Goal: Task Accomplishment & Management: Manage account settings

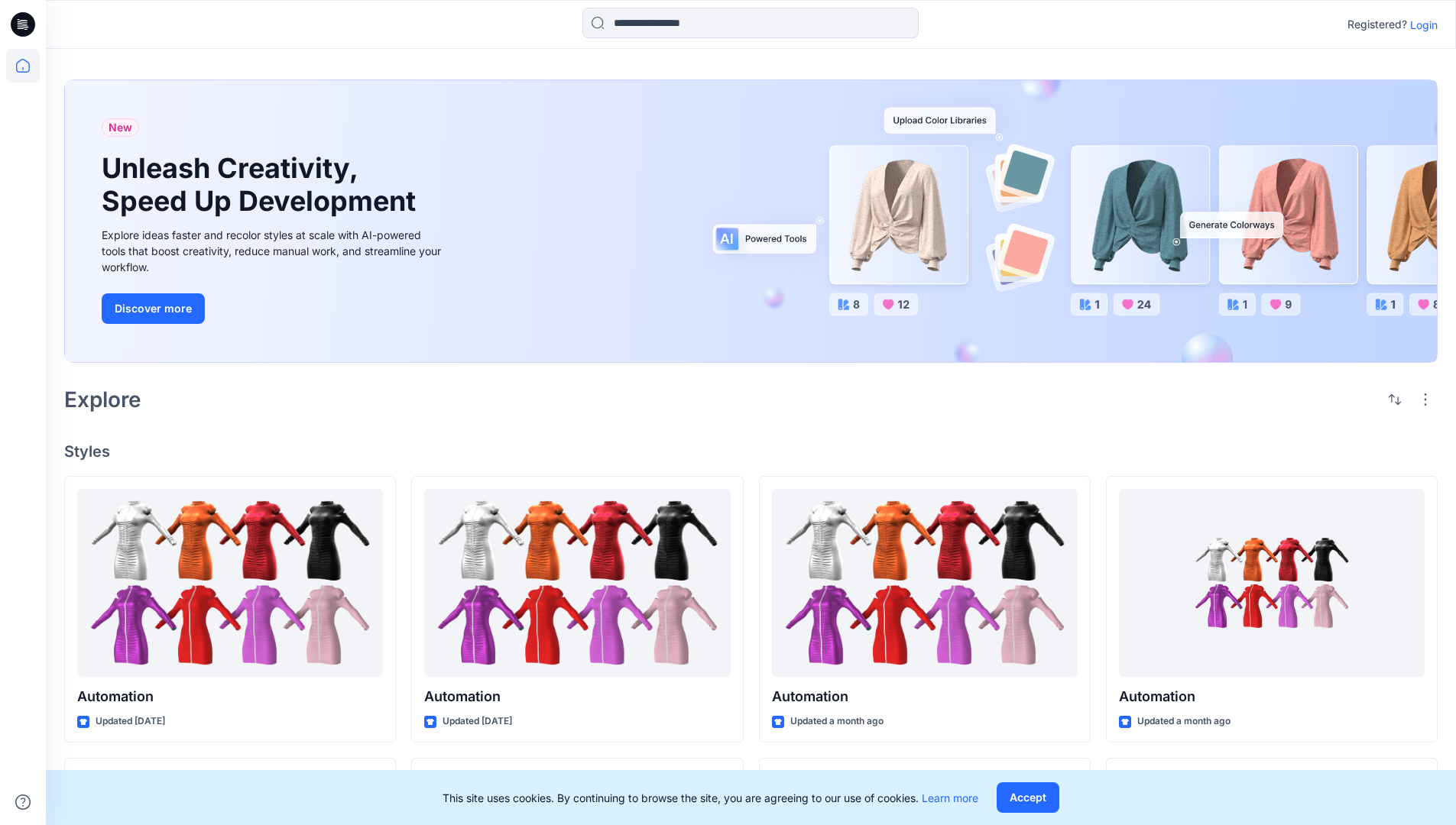
click at [1420, 25] on p "Login" at bounding box center [1424, 25] width 28 height 16
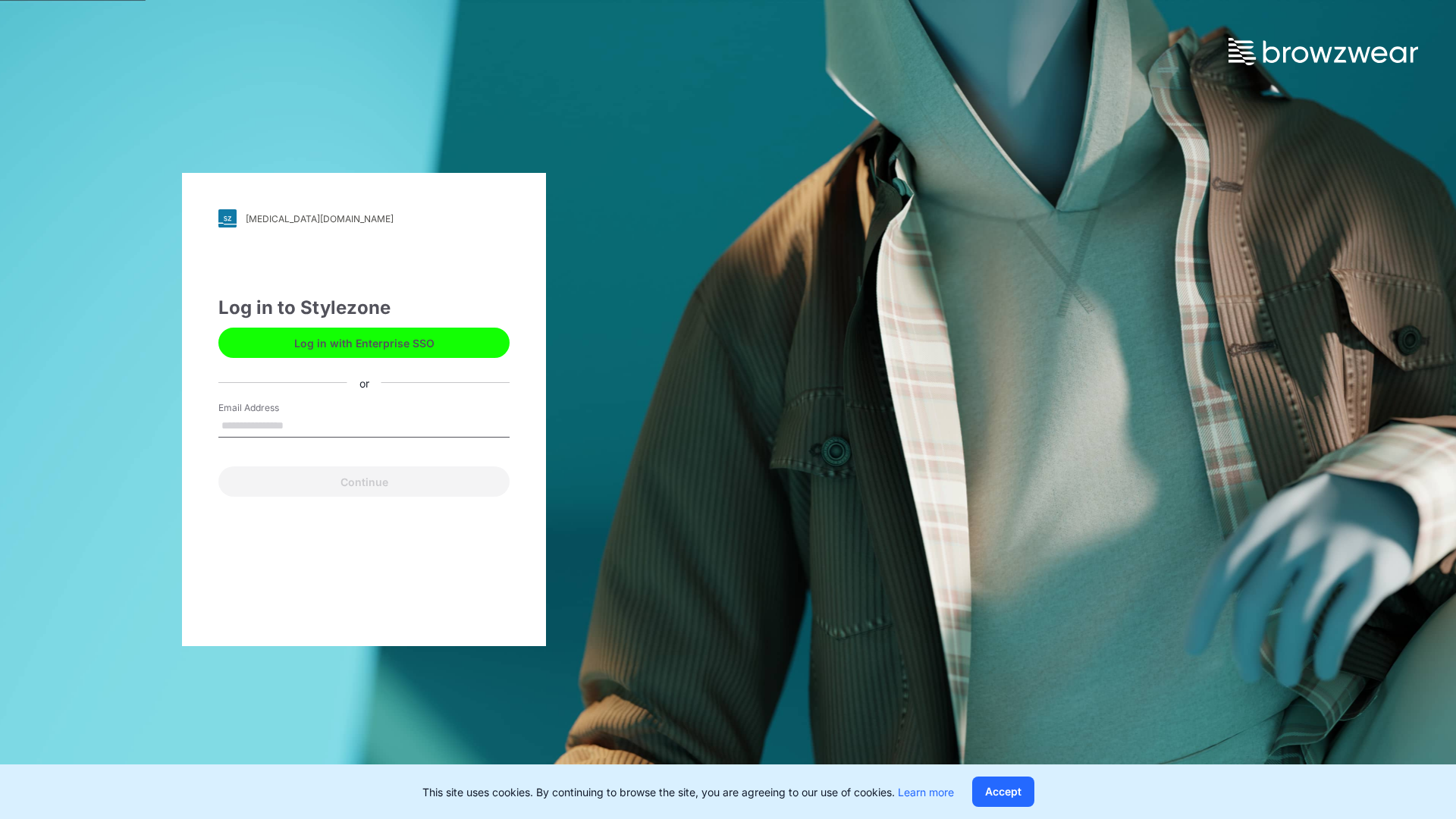
click at [300, 425] on input "Email Address" at bounding box center [363, 427] width 291 height 23
type input "**********"
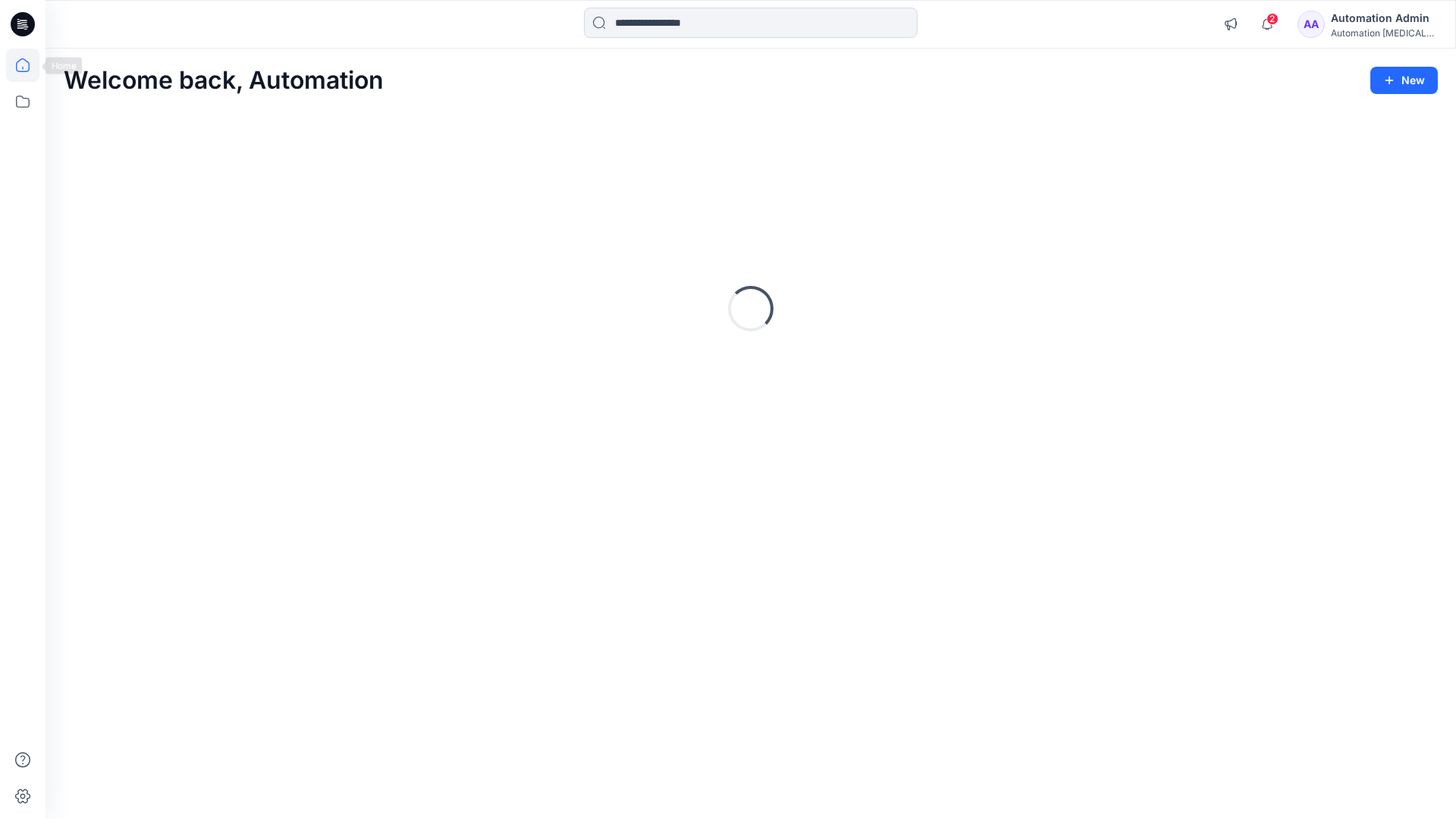
click at [28, 65] on icon at bounding box center [23, 65] width 13 height 13
click at [1366, 17] on div "Automation Admin" at bounding box center [1384, 18] width 106 height 18
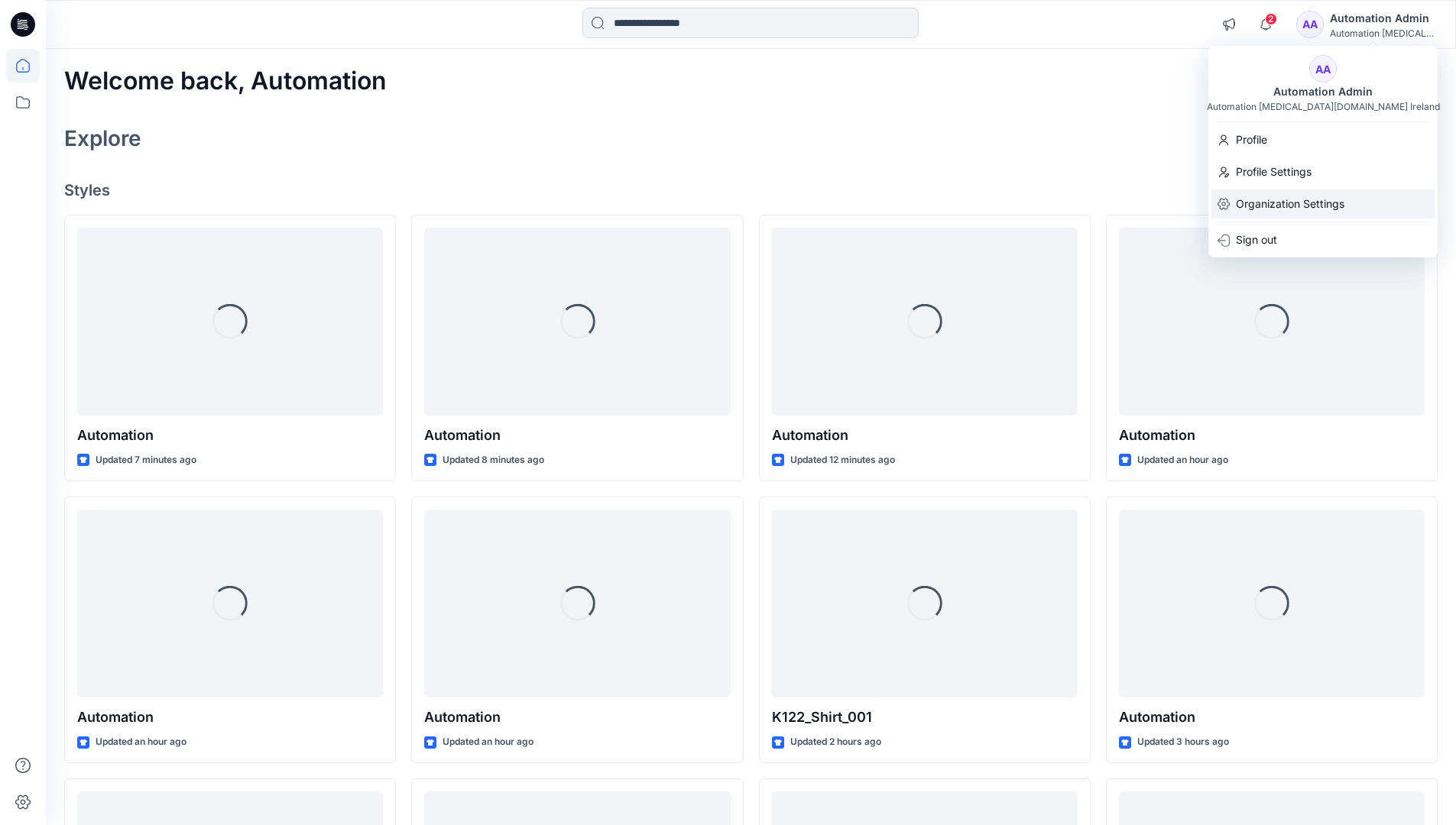
click at [1340, 205] on p "Organization Settings" at bounding box center [1290, 203] width 109 height 29
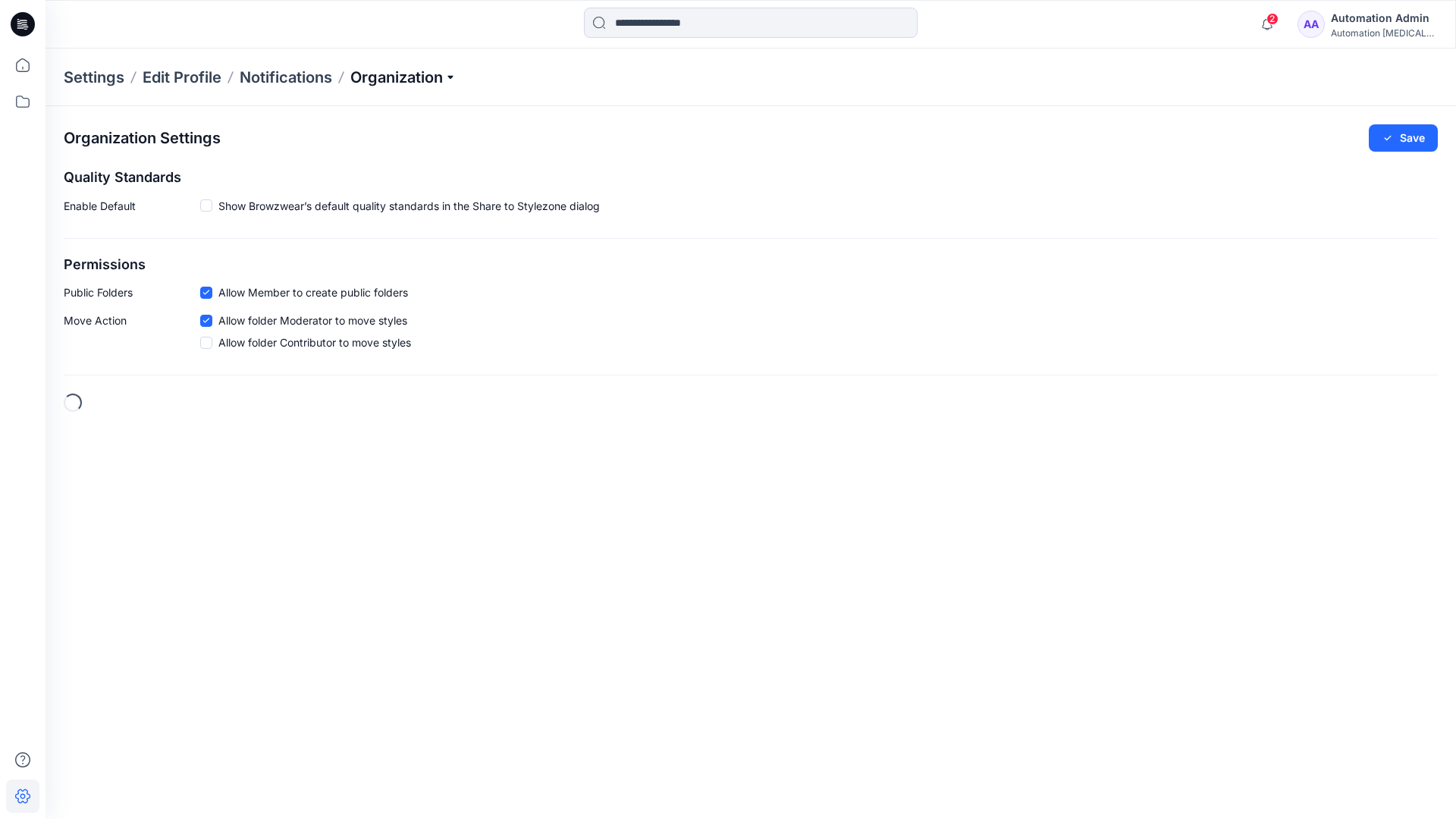
click at [435, 82] on p "Organization" at bounding box center [404, 77] width 106 height 21
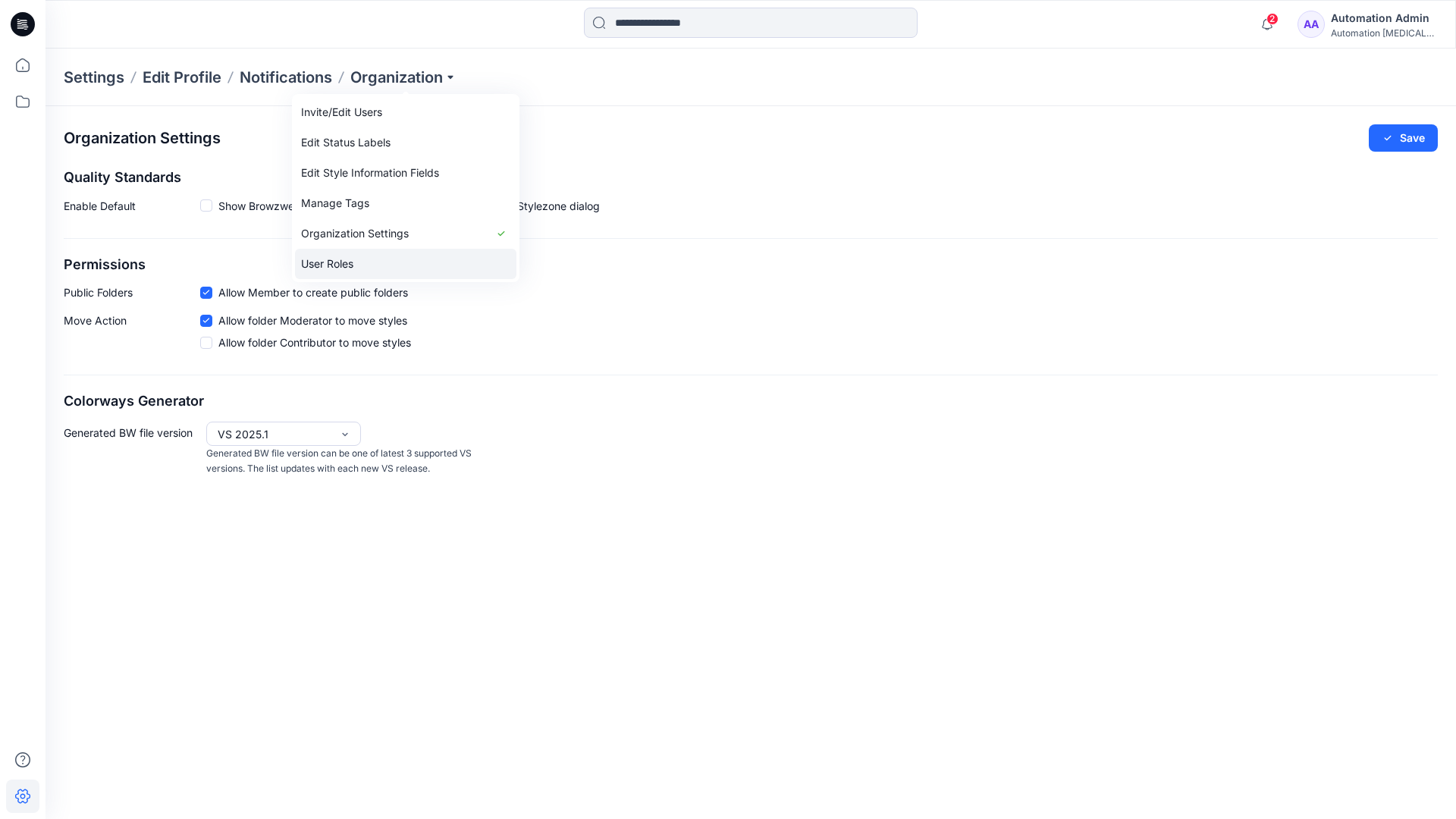
click at [404, 259] on link "User Roles" at bounding box center [406, 264] width 222 height 30
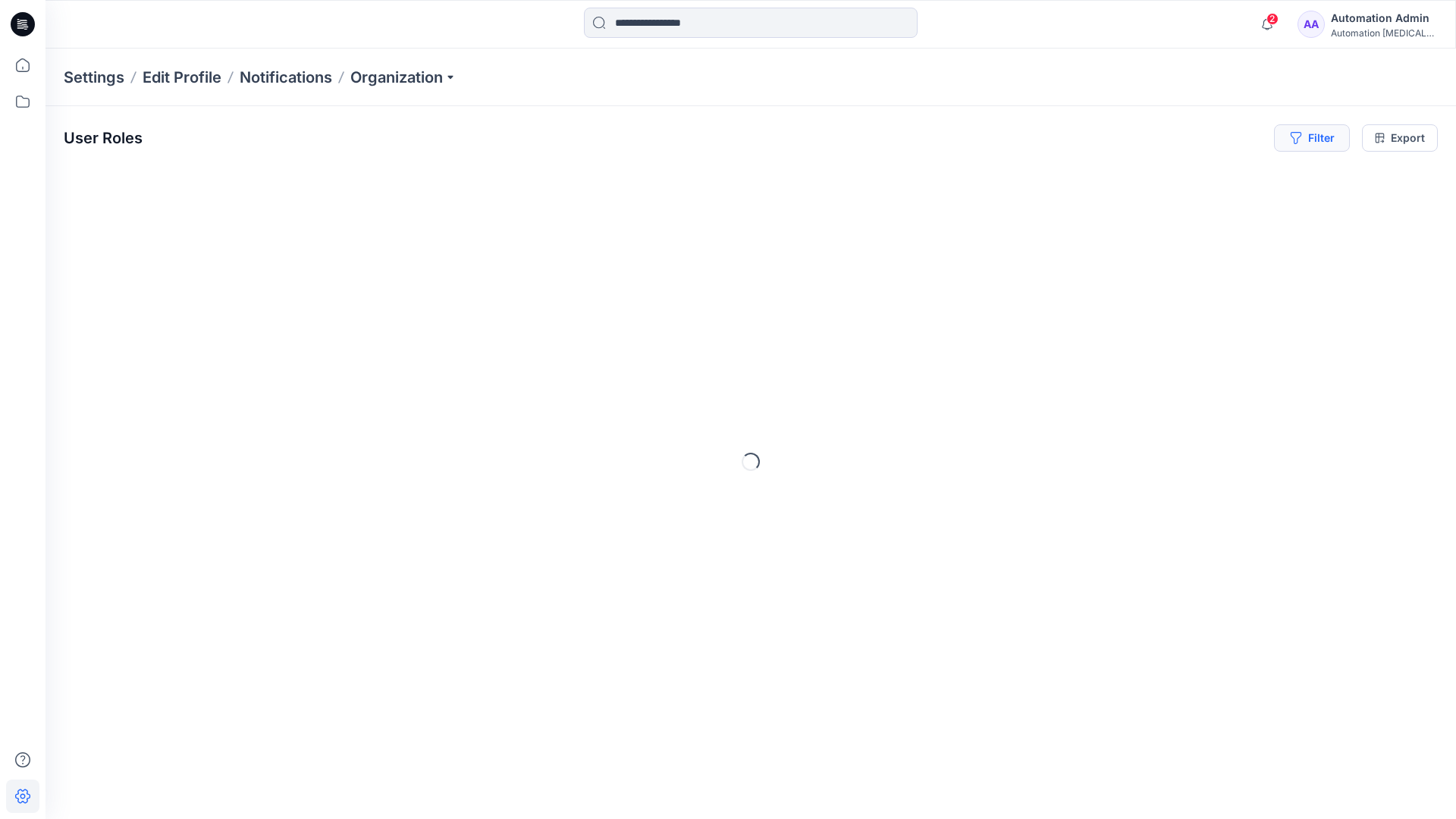
click at [1324, 144] on button "Filter" at bounding box center [1312, 137] width 76 height 27
type input "*****"
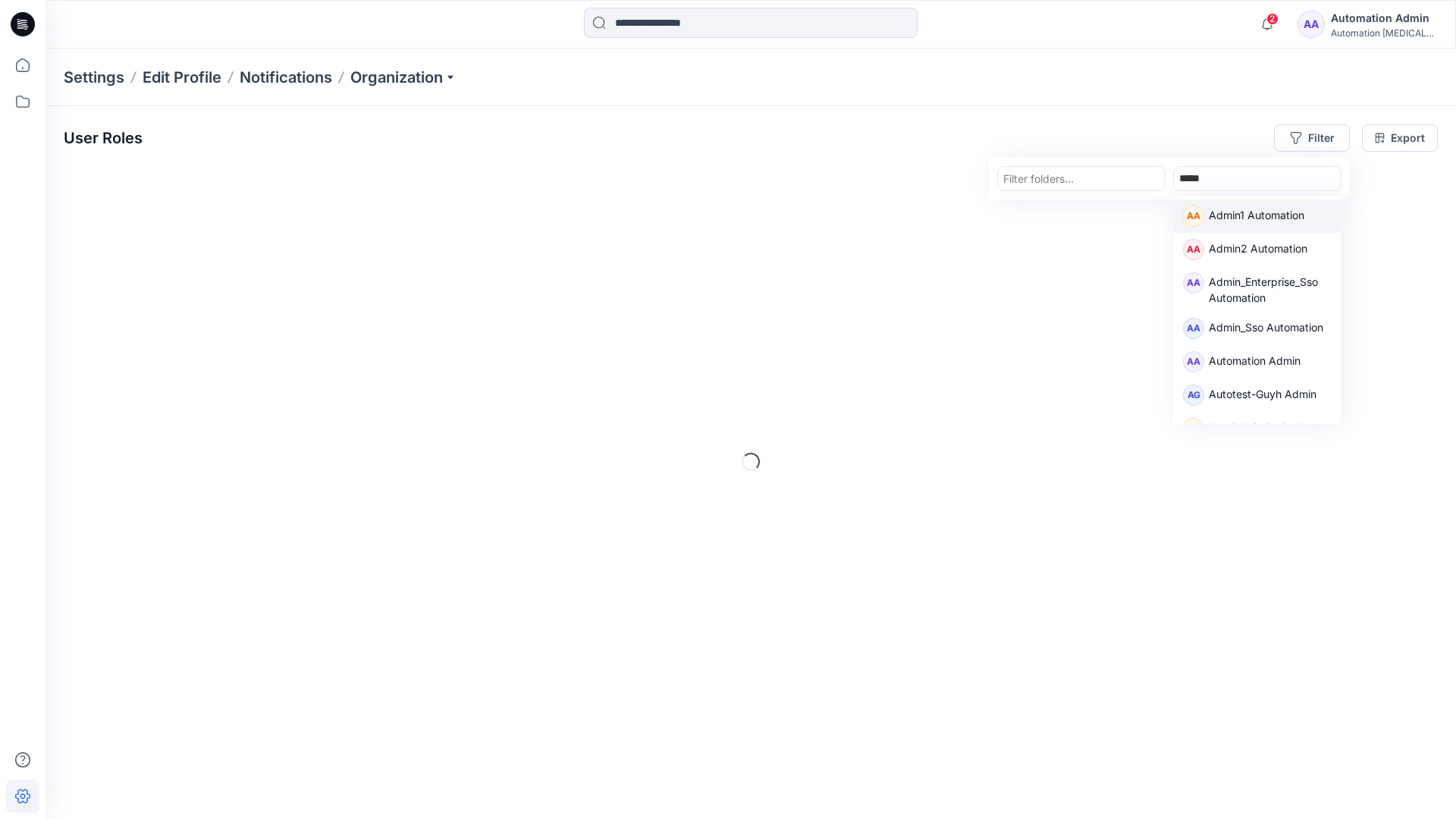
click at [1237, 211] on p "Admin1 Automation" at bounding box center [1256, 216] width 96 height 20
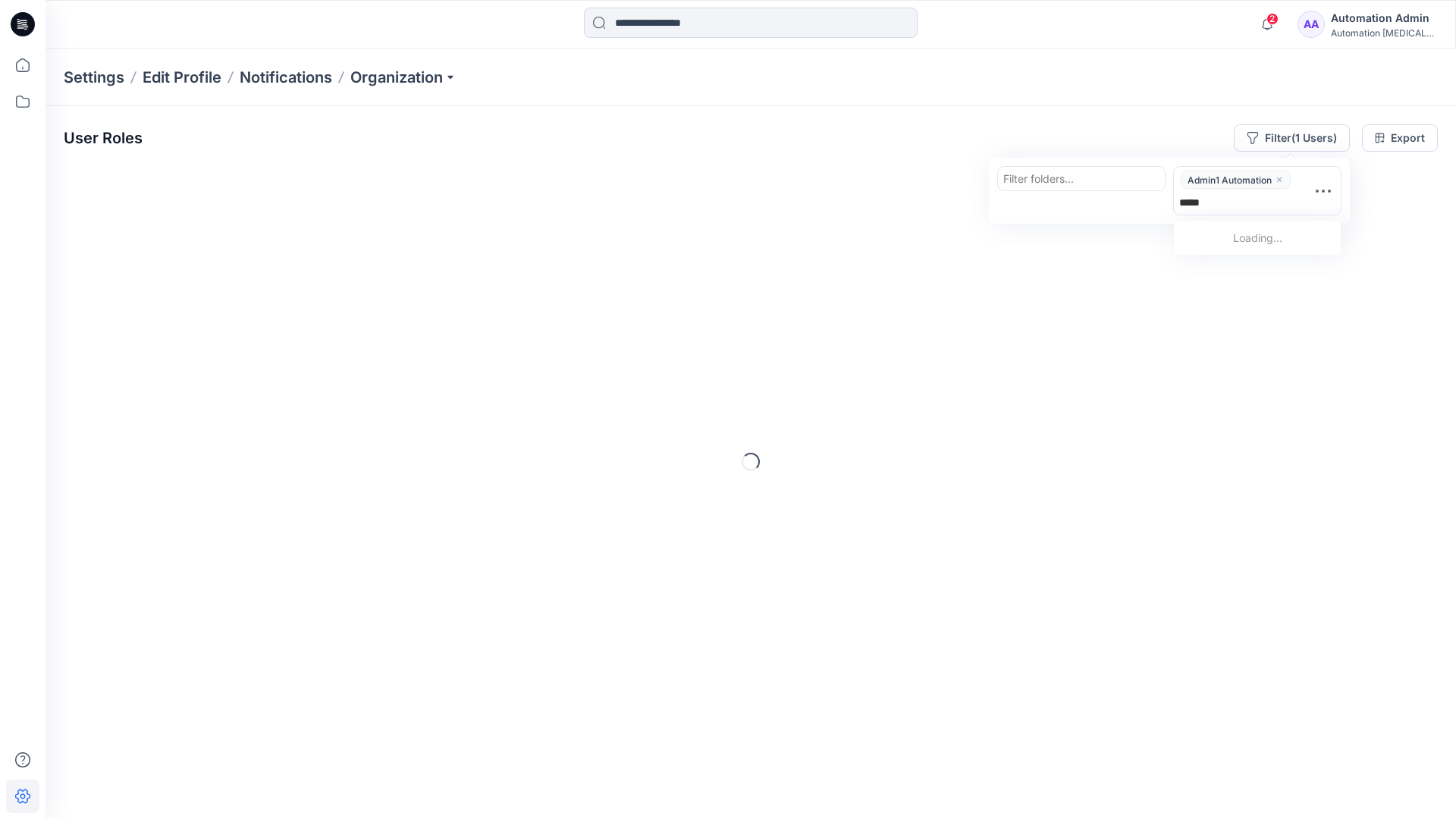
type input "******"
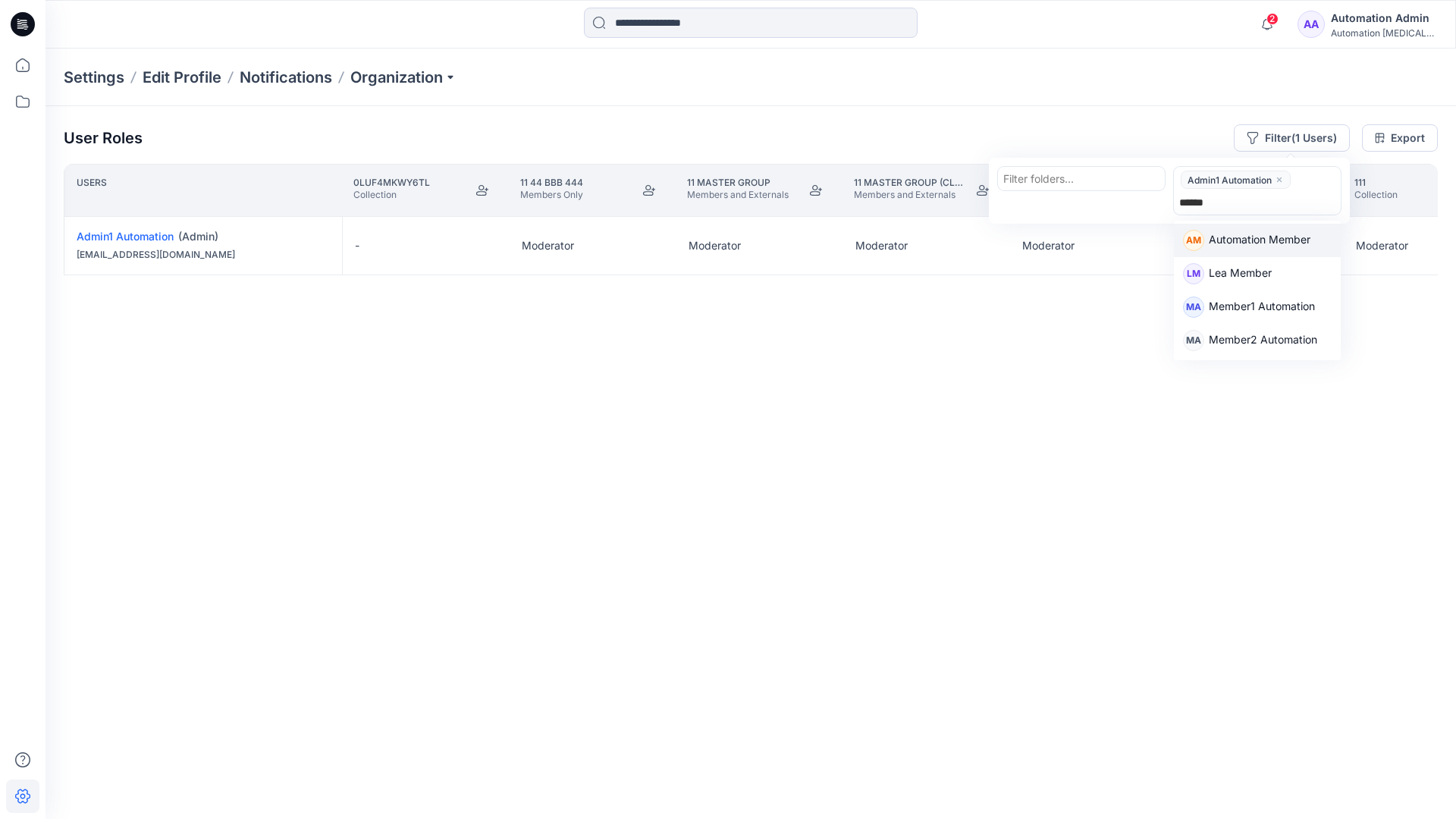
click at [1267, 237] on p "Automation Member" at bounding box center [1259, 241] width 101 height 20
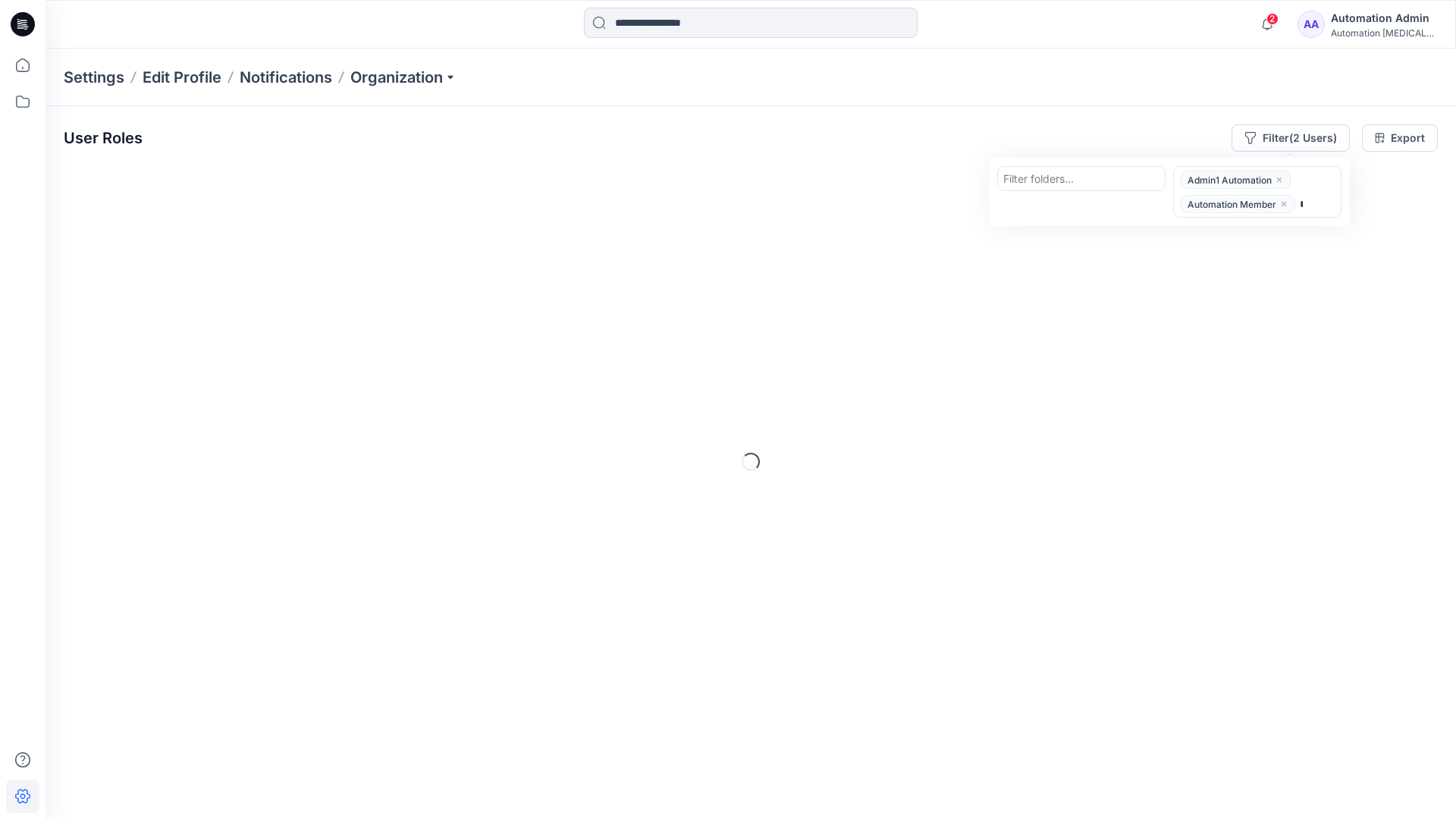
type input "********"
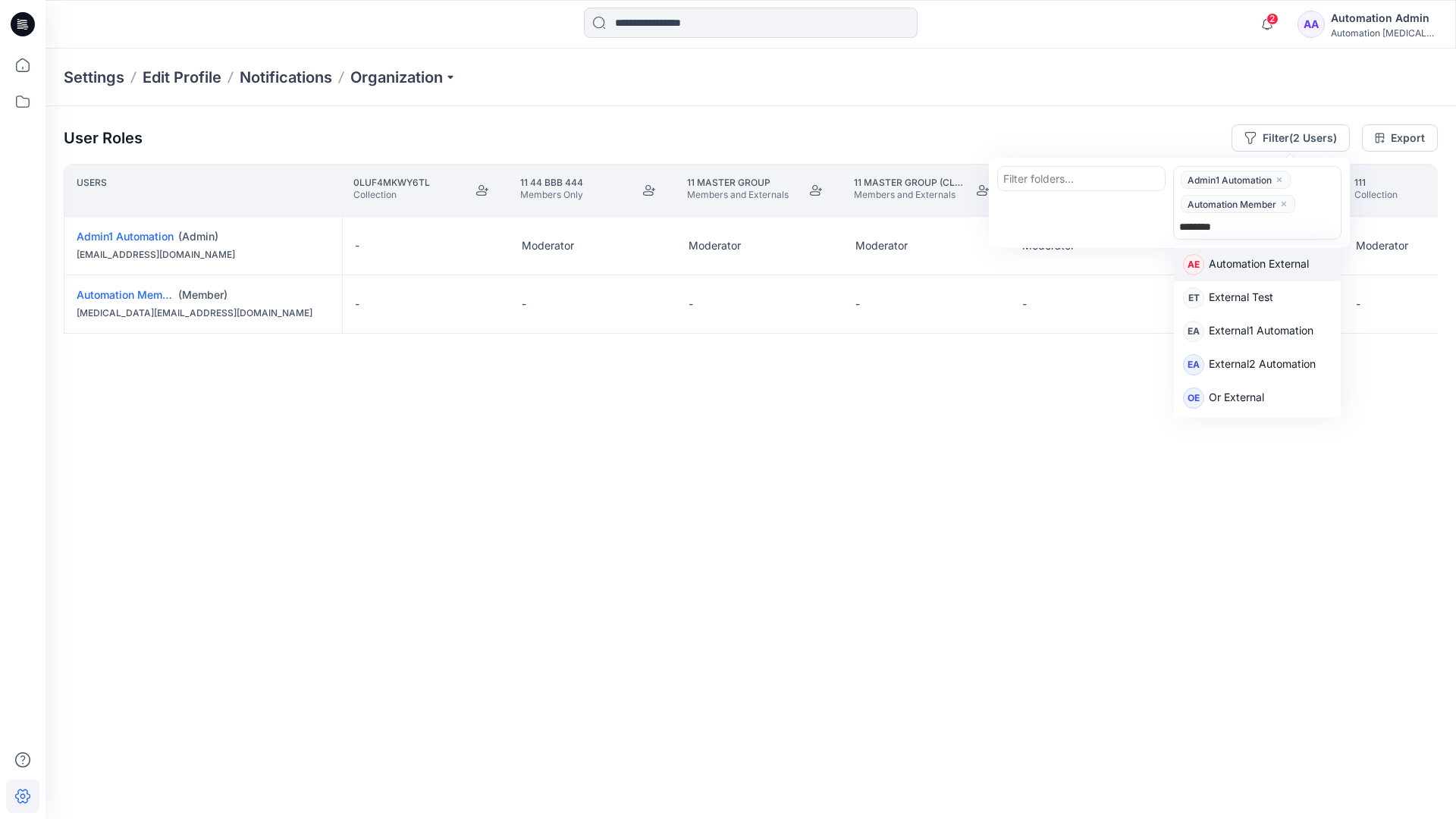
click at [1282, 268] on p "Automation External" at bounding box center [1259, 265] width 100 height 20
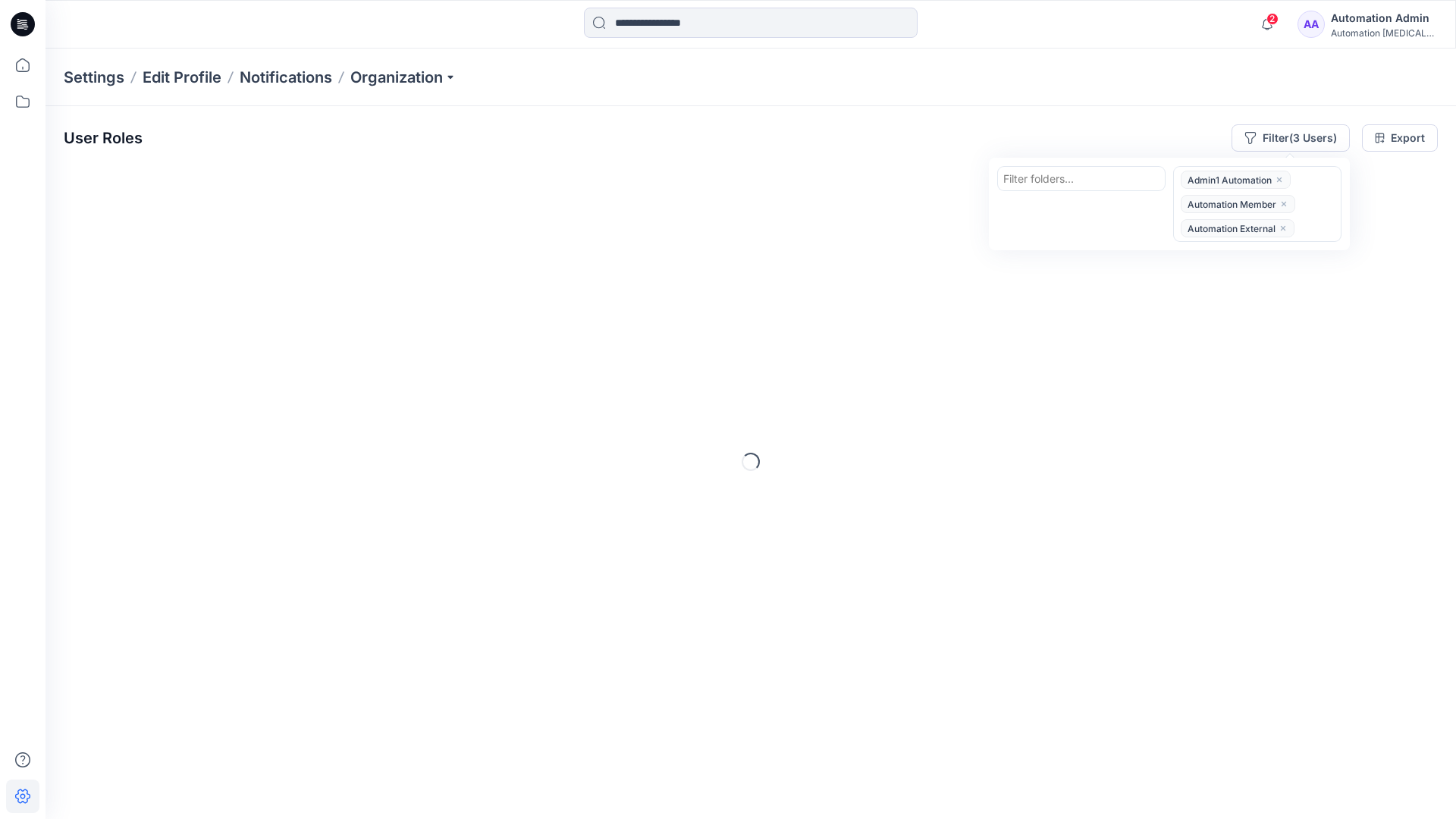
click at [1041, 127] on div "User Roles Filter (3 Users) Filter folders... option Automation External, selec…" at bounding box center [750, 137] width 1374 height 27
click at [1275, 135] on button "Filter (3 Users)" at bounding box center [1290, 137] width 118 height 27
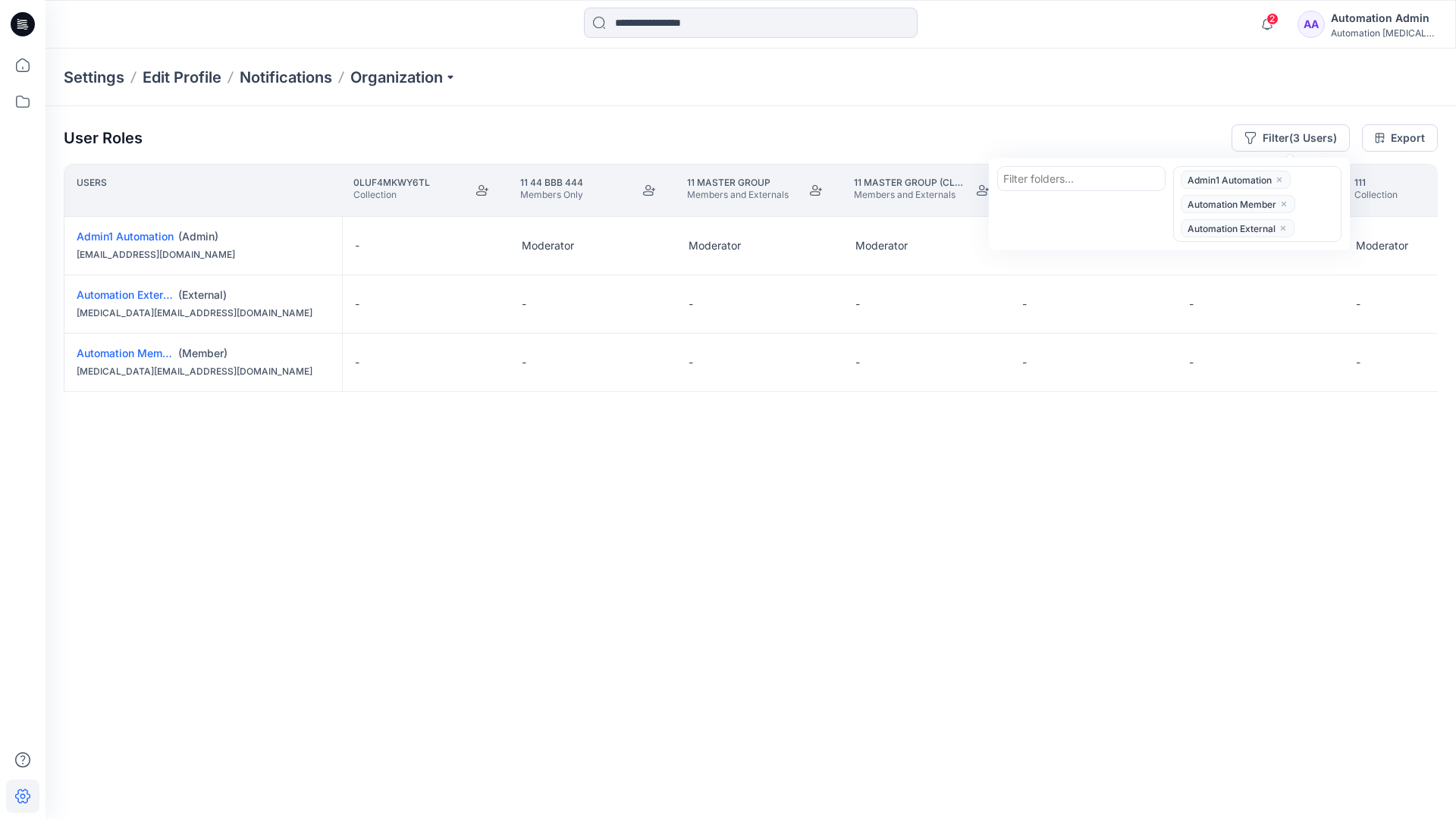
click at [1050, 176] on div at bounding box center [1081, 178] width 156 height 19
type input "******"
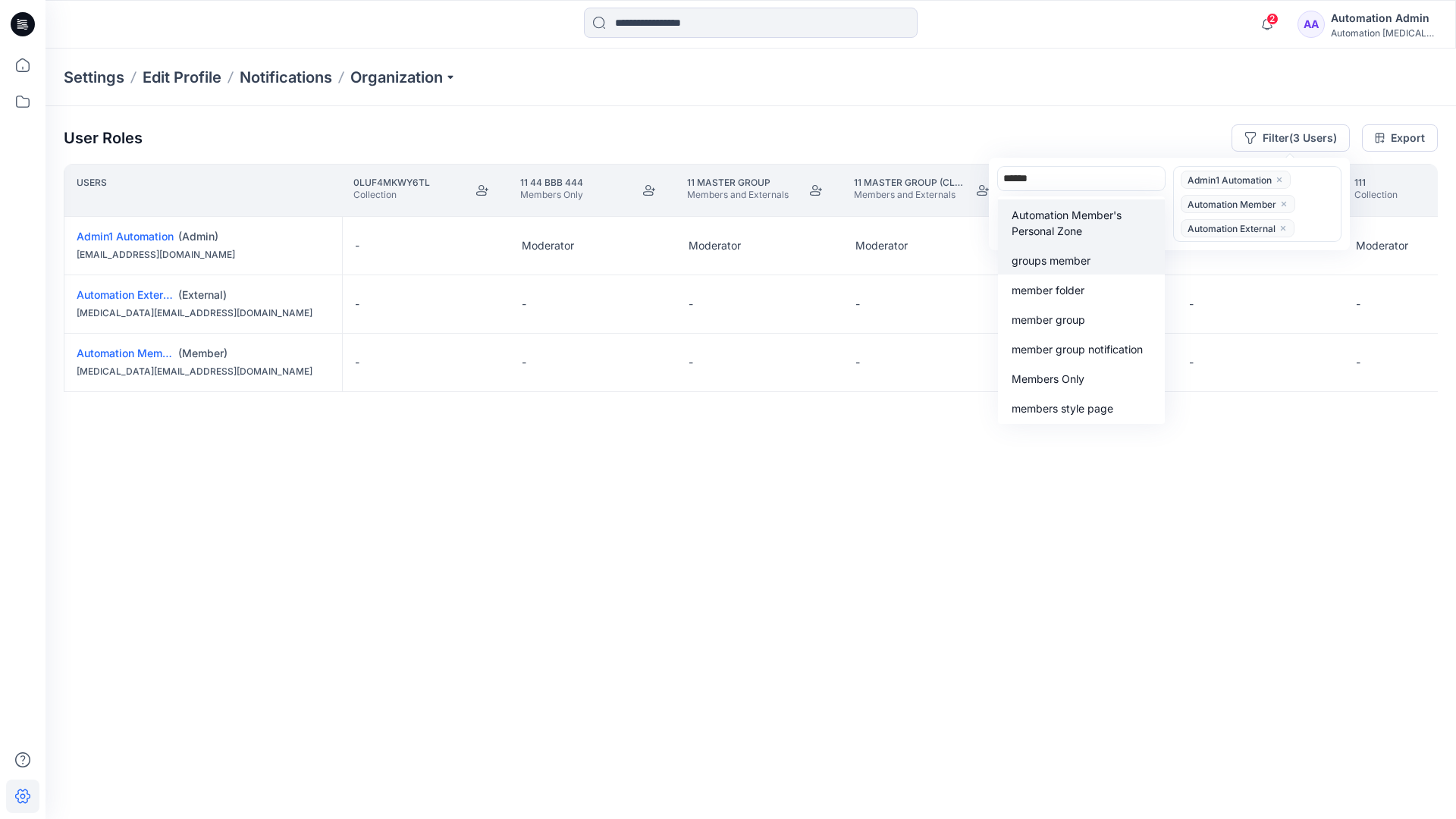
click at [1078, 251] on div "groups member" at bounding box center [1081, 260] width 149 height 17
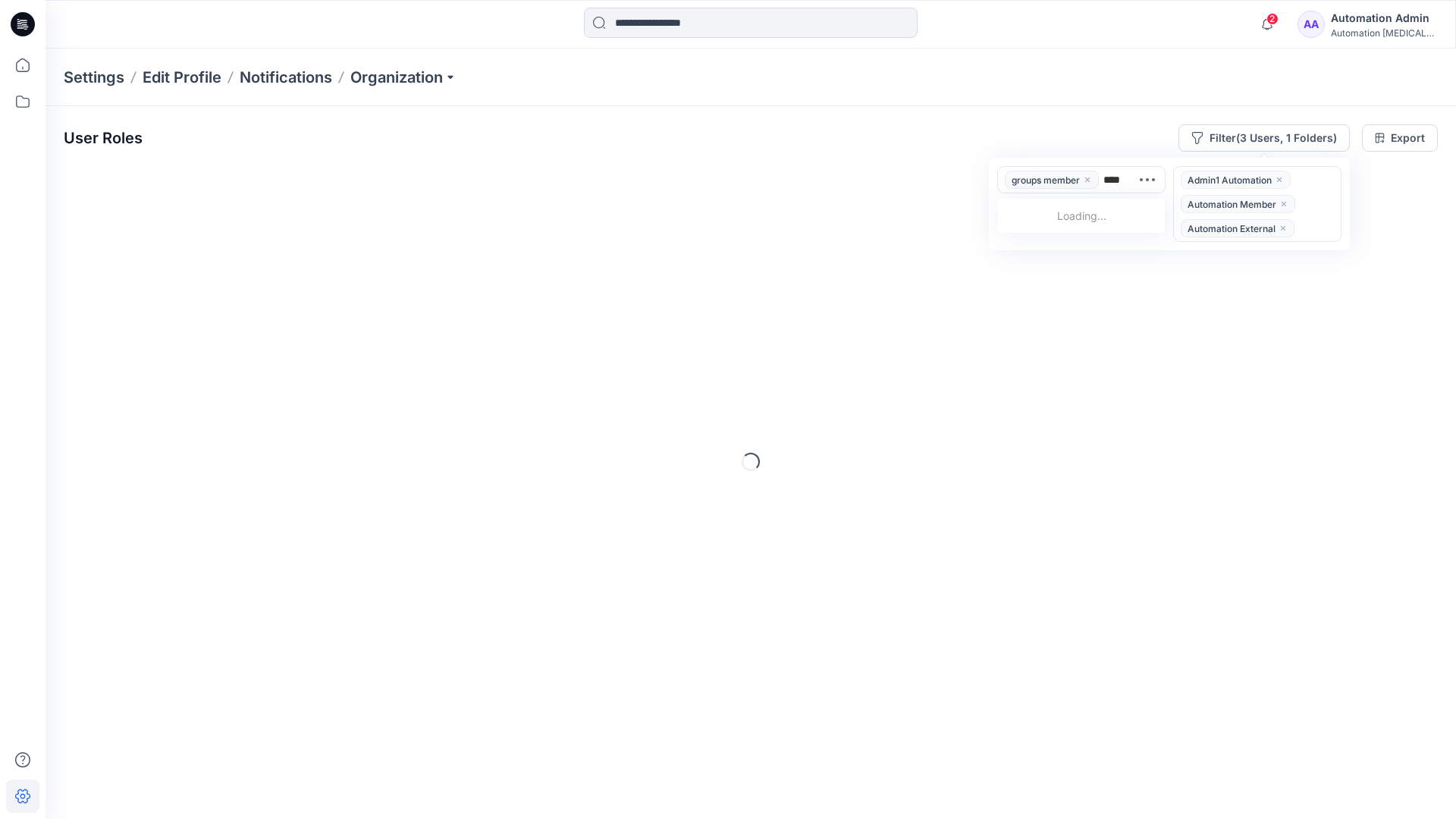
type input "*****"
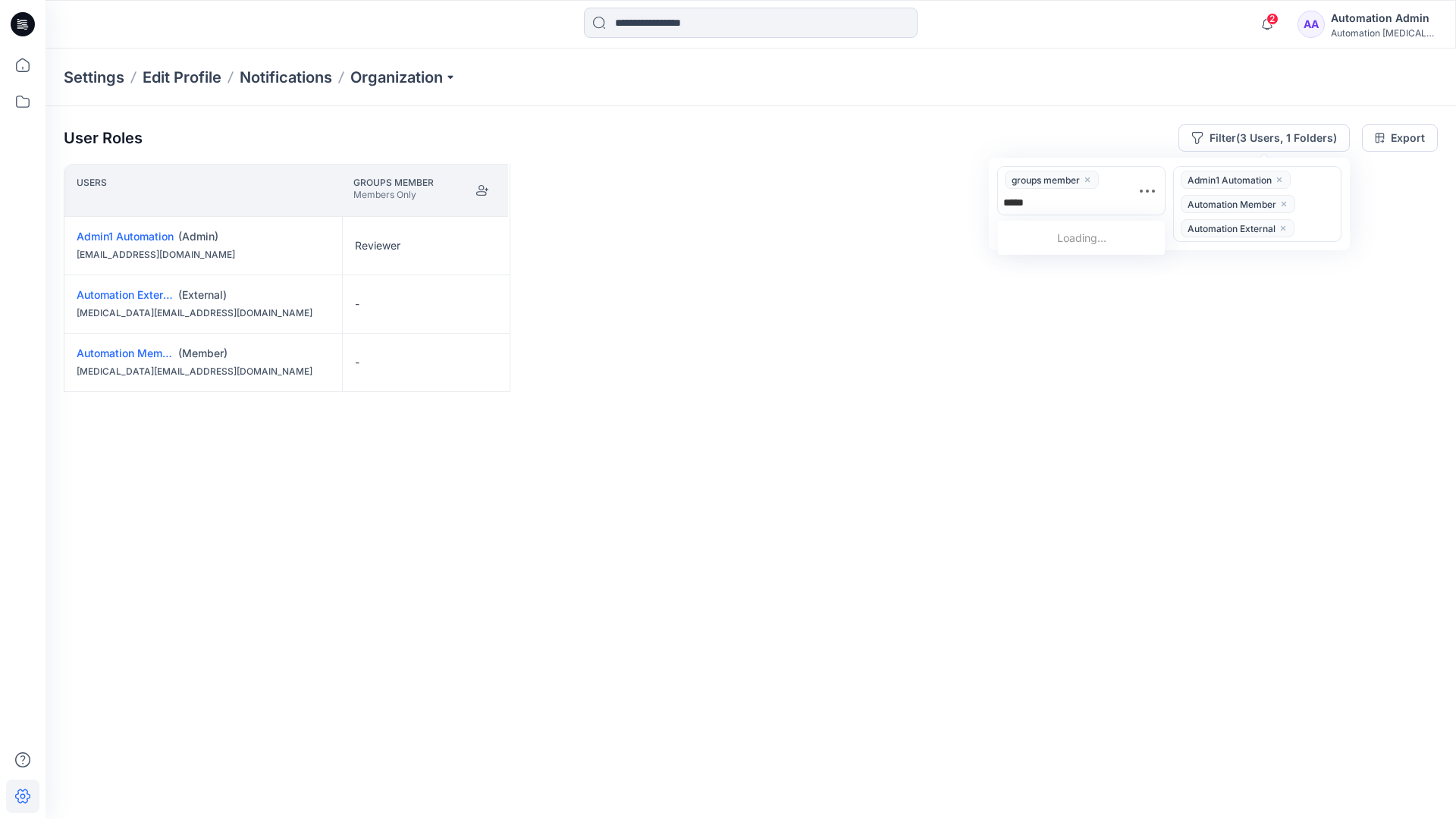
scroll to position [85, 0]
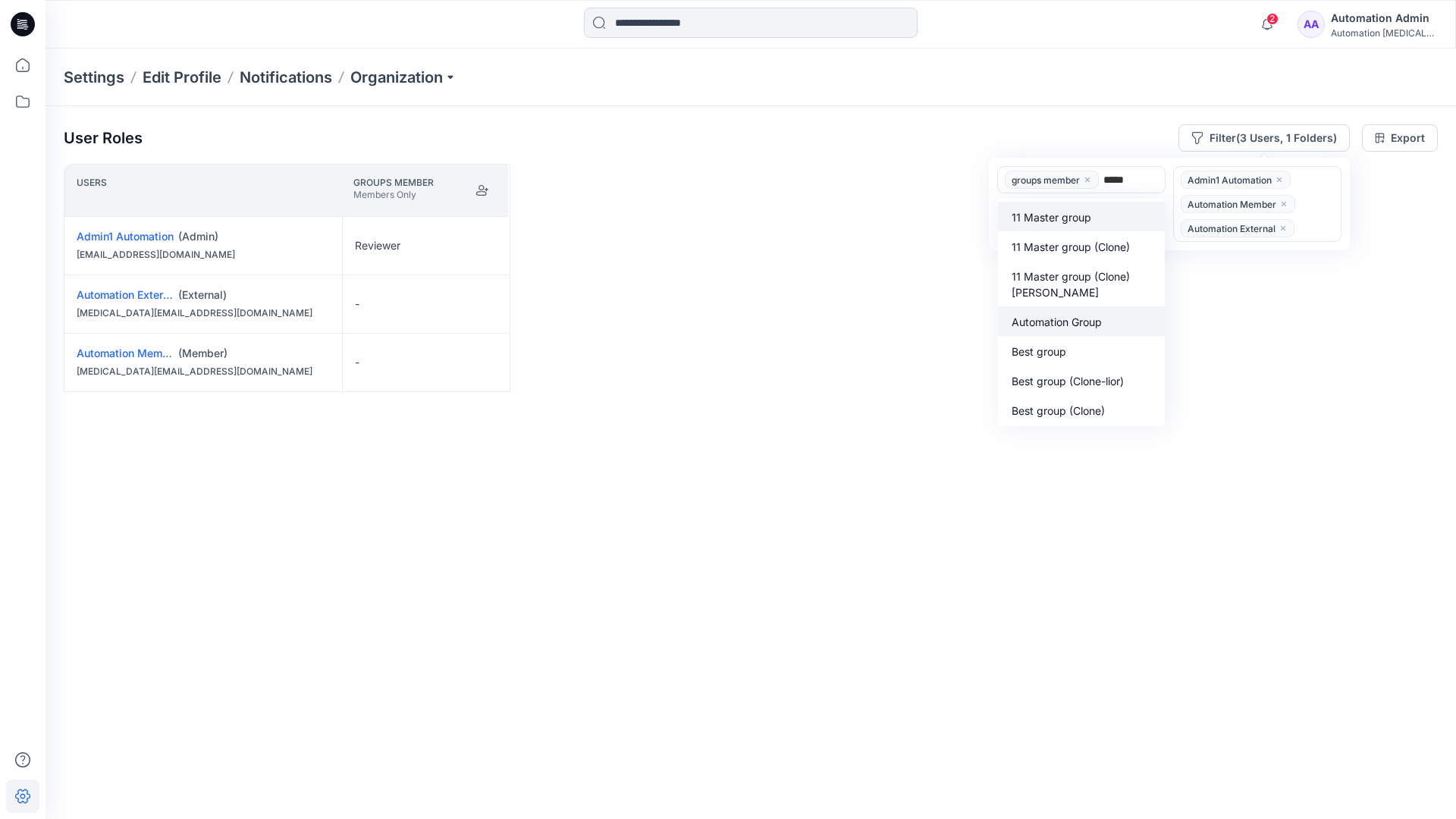
click at [1066, 317] on p "Automation Group" at bounding box center [1056, 321] width 90 height 16
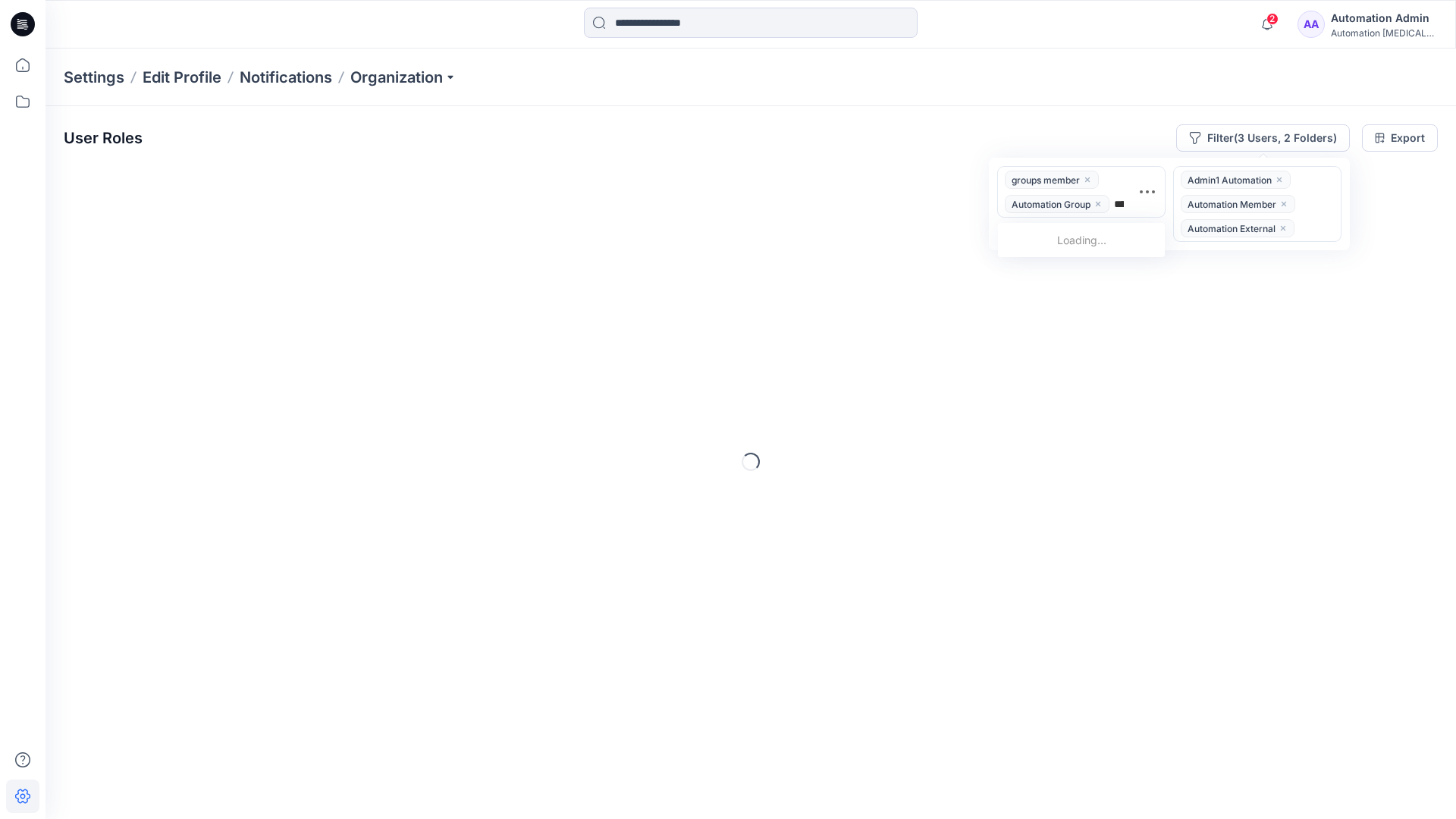
type input "******"
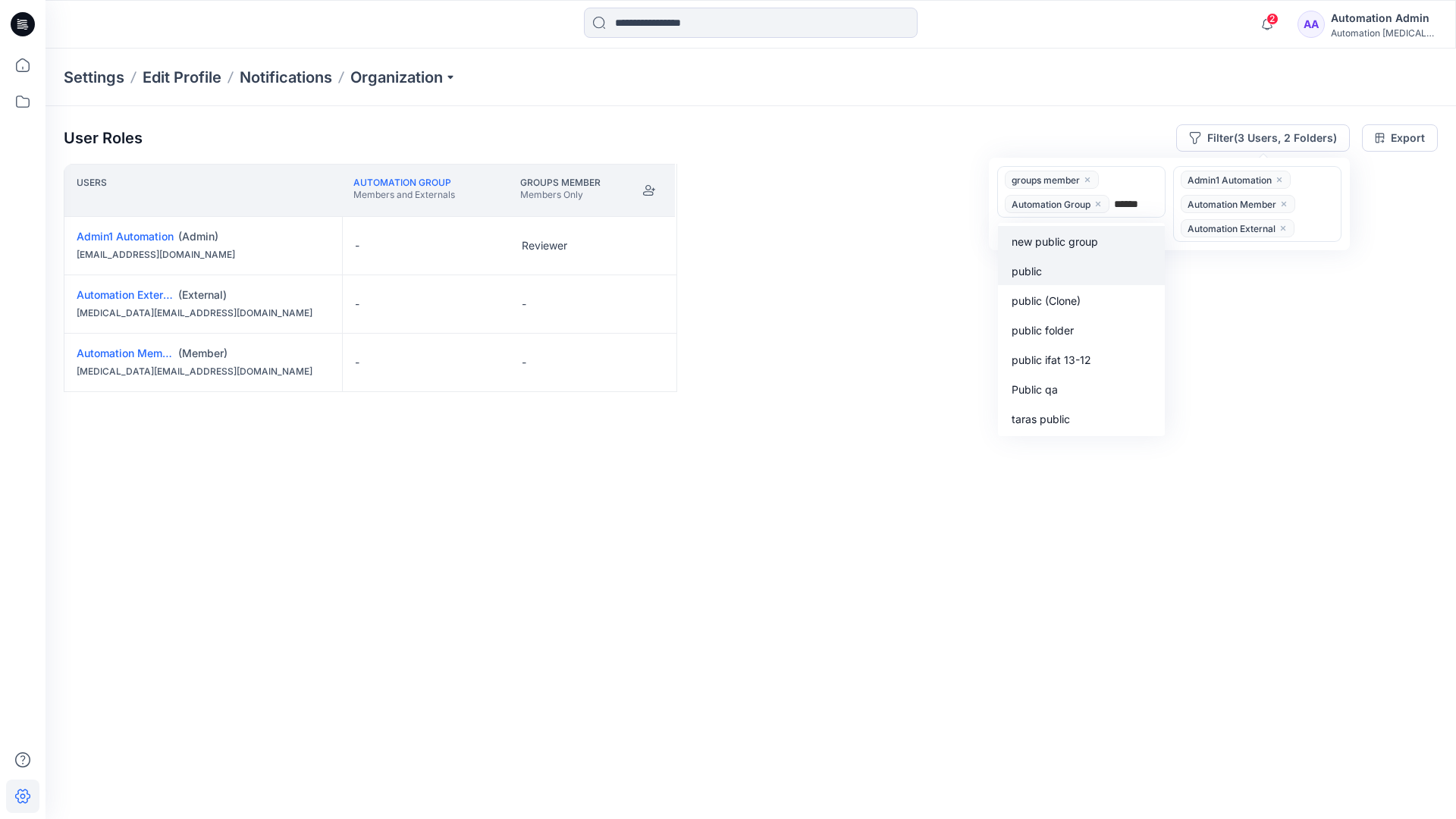
click at [1051, 266] on div "public" at bounding box center [1081, 270] width 149 height 17
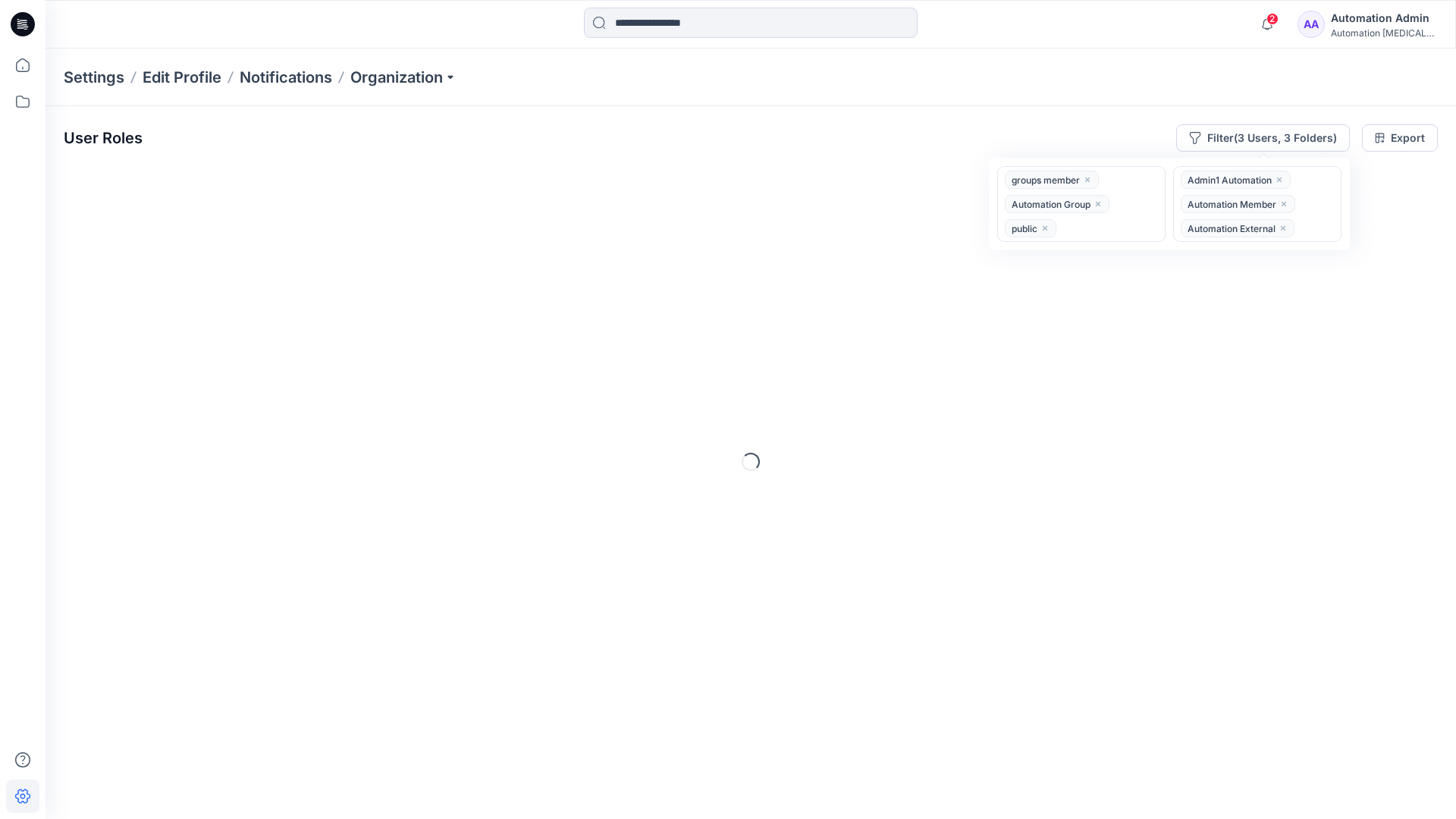
click at [849, 112] on div "User Roles Filter (3 Users, 3 Folders) option public, selected. groups member A…" at bounding box center [751, 442] width 1410 height 671
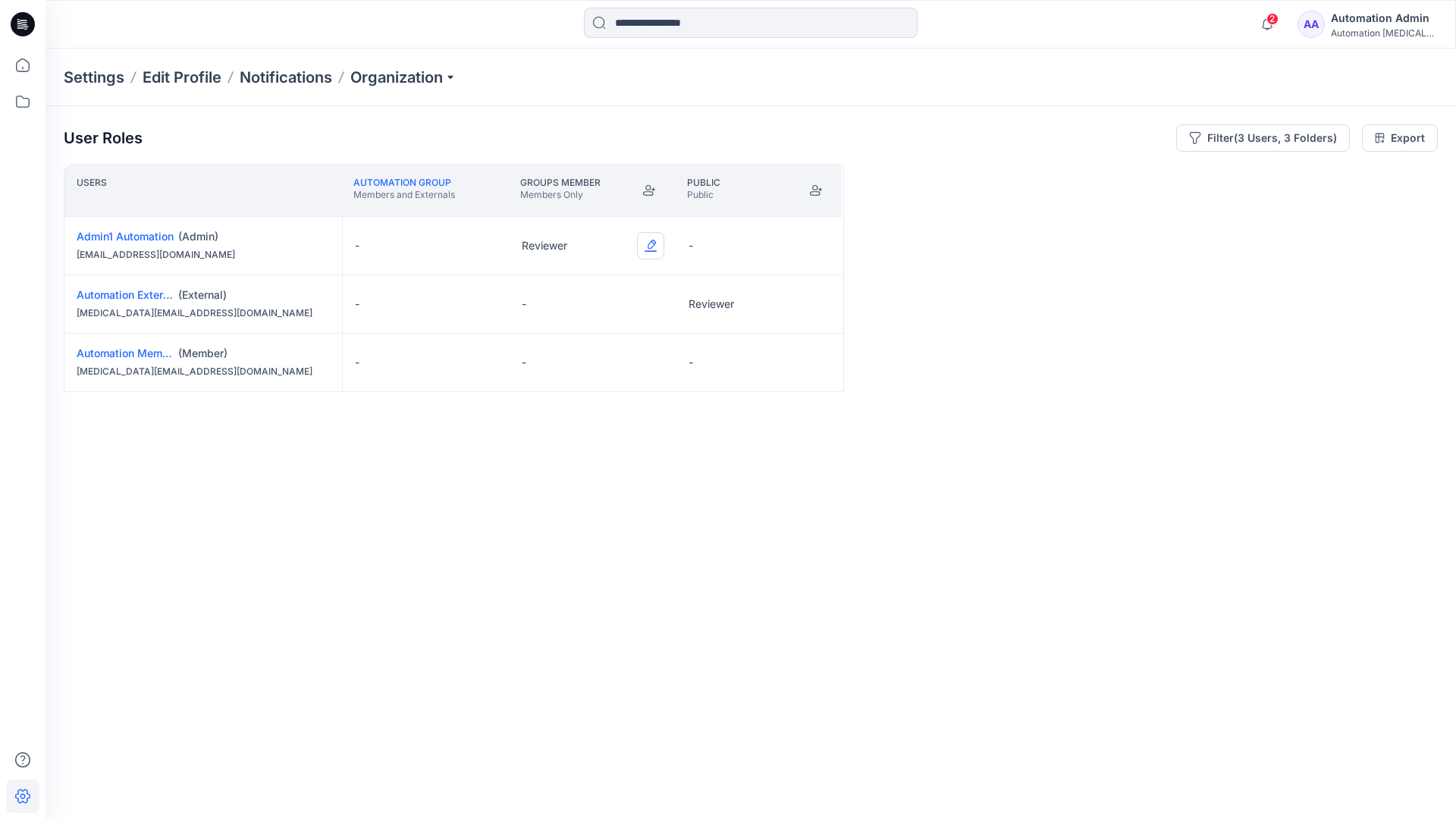
click at [652, 245] on button "Edit Role" at bounding box center [650, 246] width 27 height 27
click at [593, 305] on button "Reviewer" at bounding box center [579, 309] width 164 height 27
click at [817, 301] on button "Edit Role" at bounding box center [817, 303] width 27 height 27
click at [766, 368] on button "Reviewer" at bounding box center [746, 368] width 164 height 27
click at [816, 364] on button "Edit Role" at bounding box center [817, 362] width 27 height 27
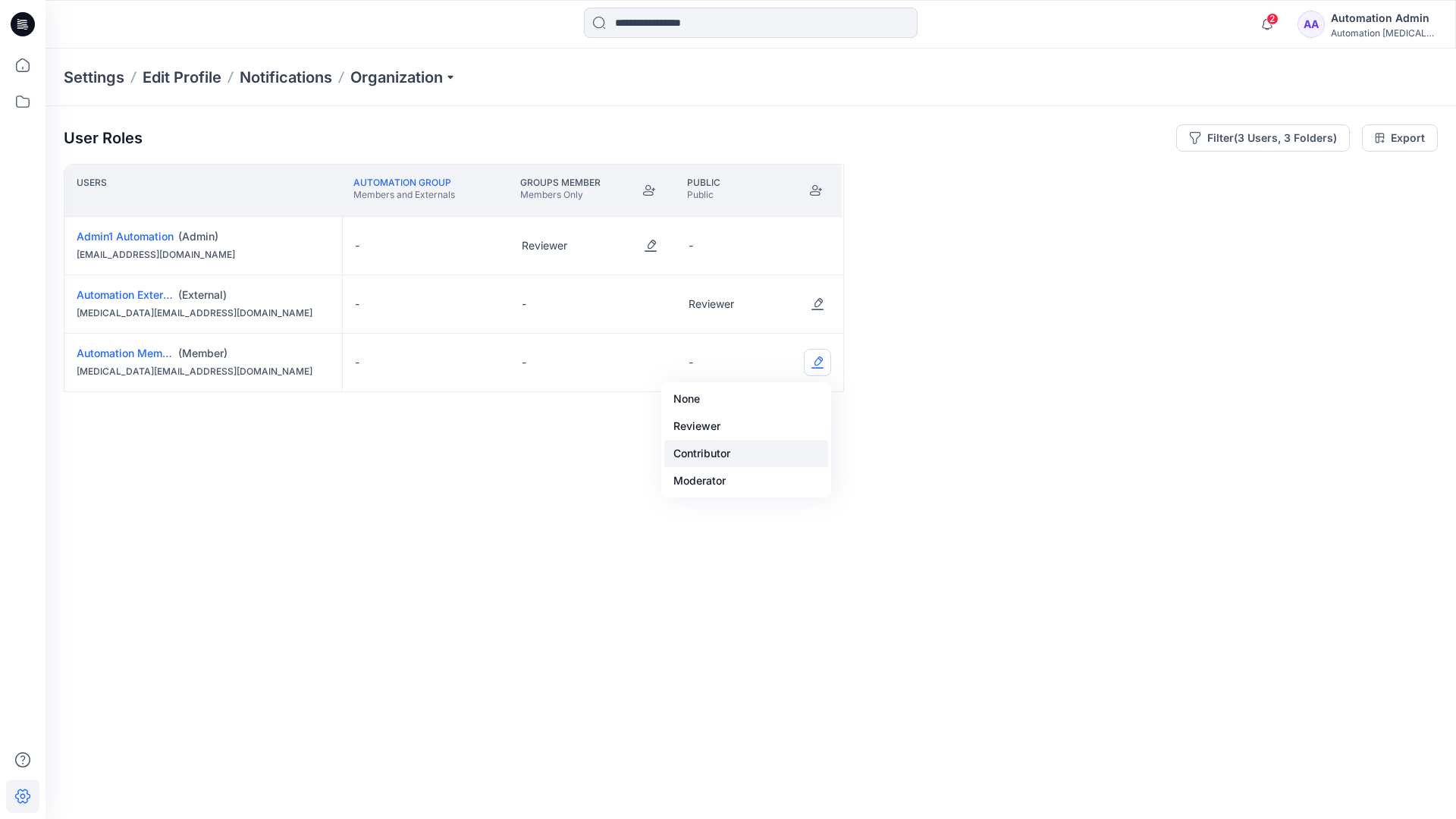
click at [767, 440] on button "Contributor" at bounding box center [746, 453] width 164 height 27
click at [813, 363] on button "Edit Role" at bounding box center [817, 362] width 27 height 27
click at [779, 398] on button "None" at bounding box center [746, 398] width 164 height 27
click at [653, 294] on button "Edit Role" at bounding box center [650, 303] width 27 height 27
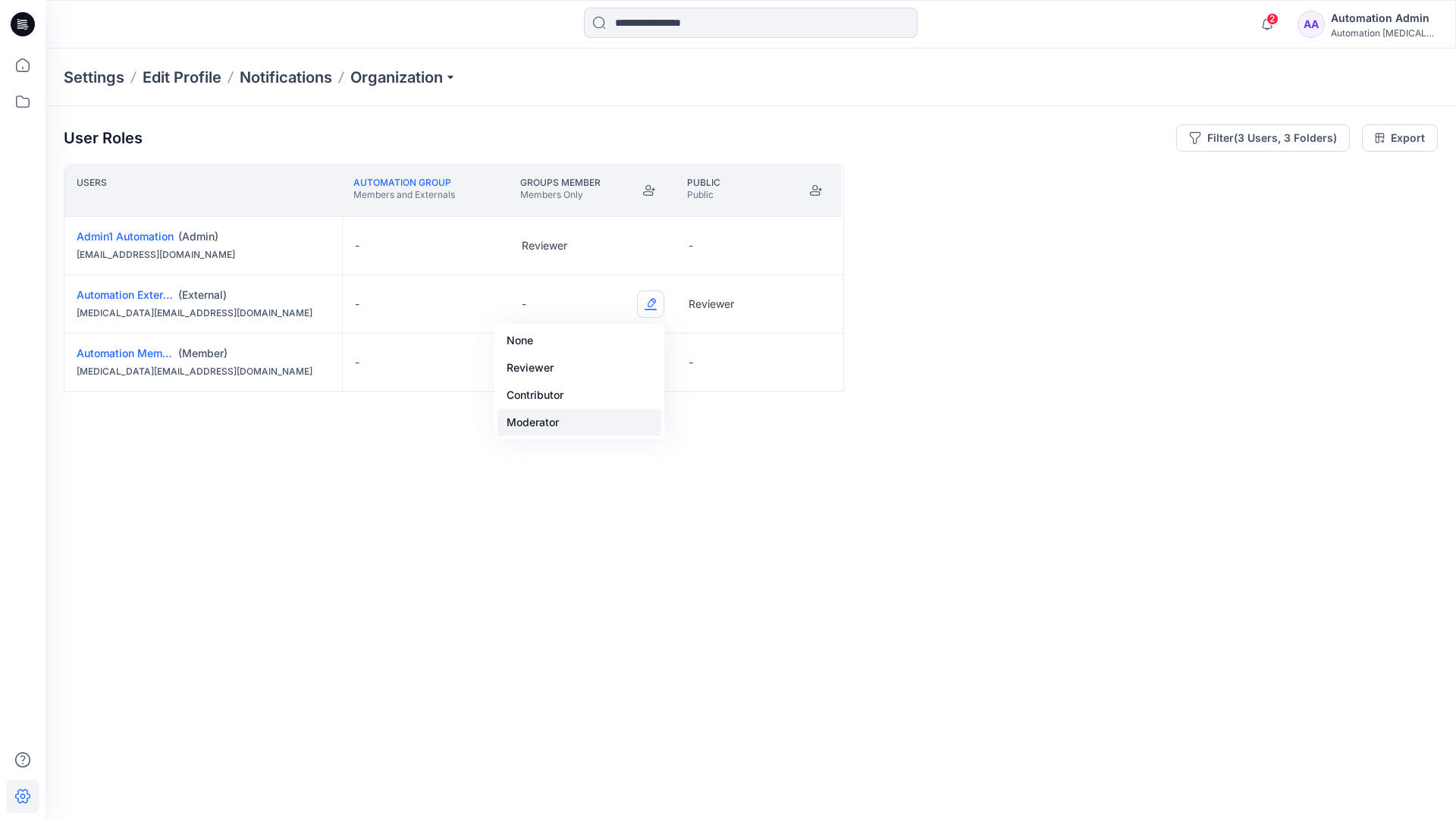
click at [597, 414] on button "Moderator" at bounding box center [579, 422] width 164 height 27
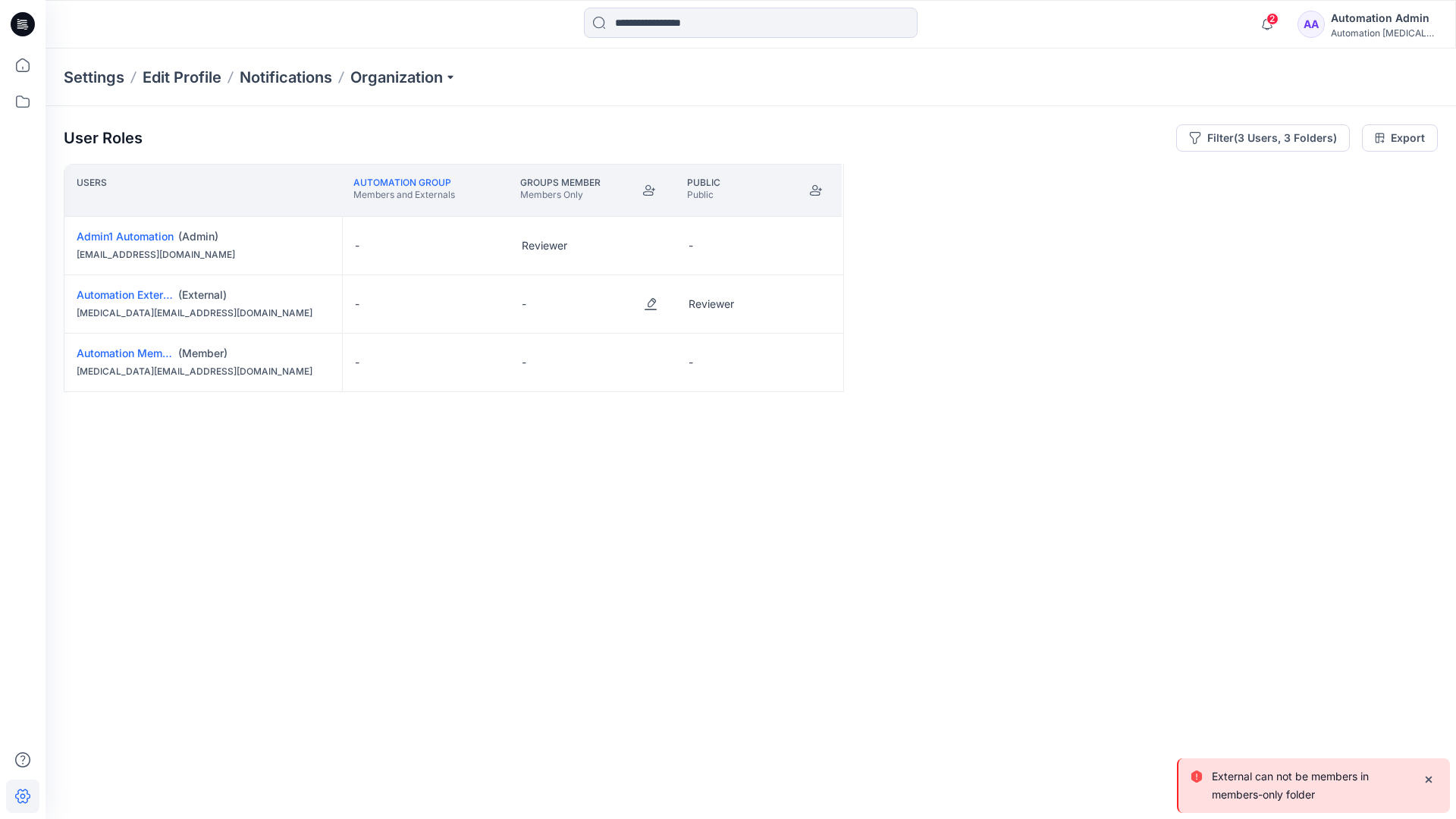
click at [1254, 792] on p "External can not be members in members-only folder" at bounding box center [1311, 786] width 199 height 36
click at [1396, 16] on div "Automation Admin" at bounding box center [1384, 18] width 106 height 18
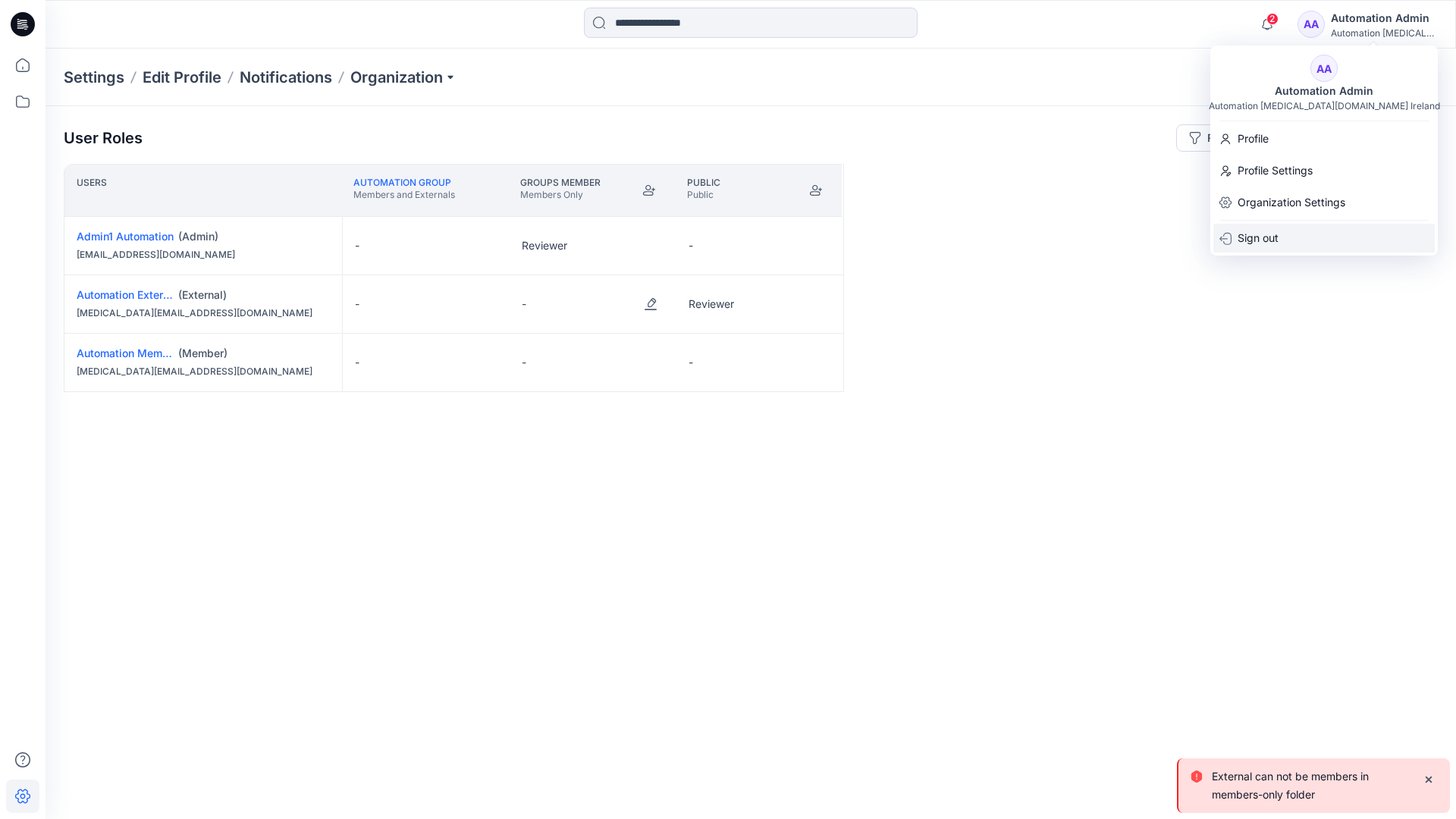
click at [1330, 228] on div "Sign out" at bounding box center [1324, 238] width 222 height 28
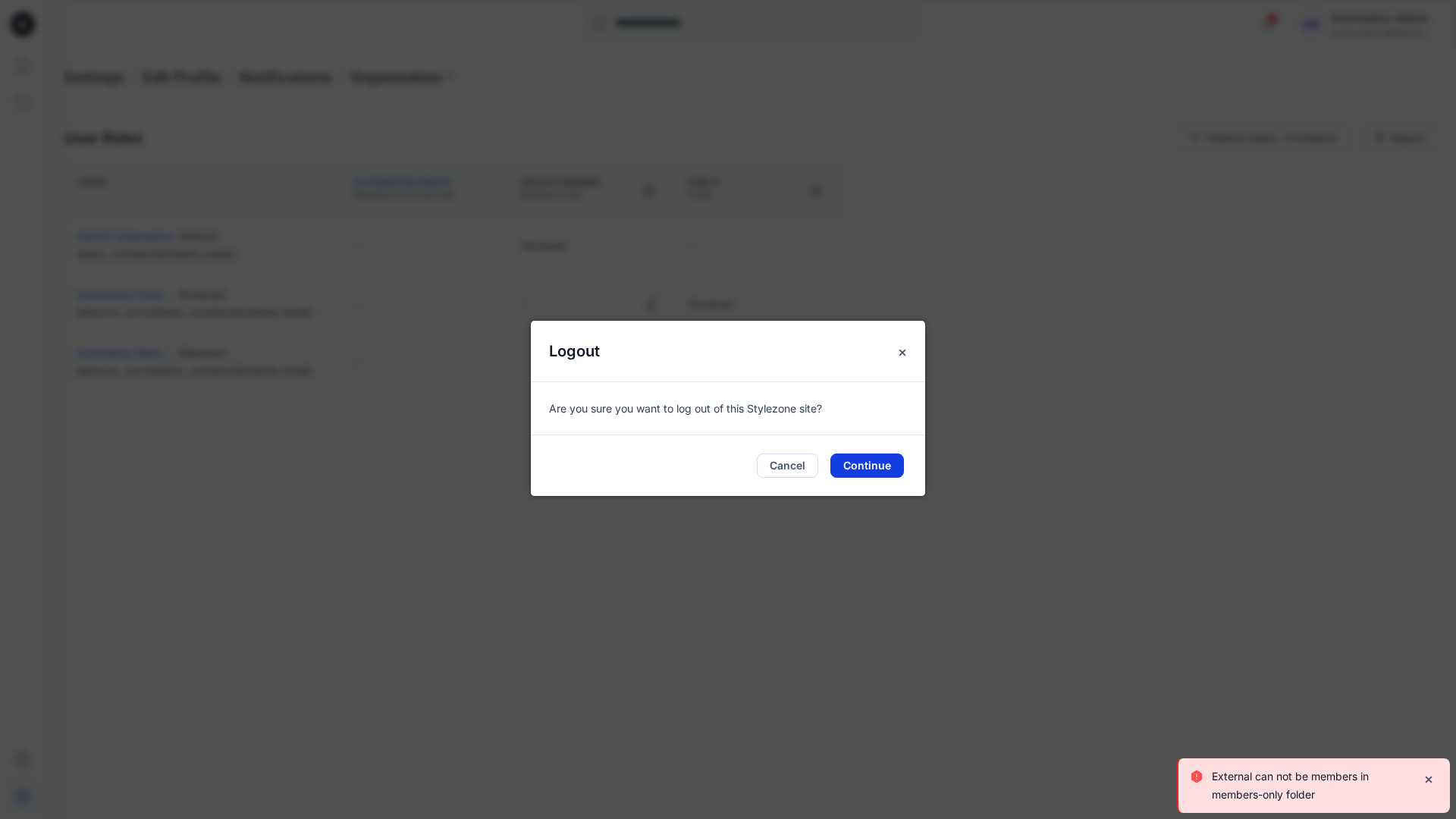
click at [882, 469] on button "Continue" at bounding box center [867, 465] width 74 height 25
